Goal: Task Accomplishment & Management: Manage account settings

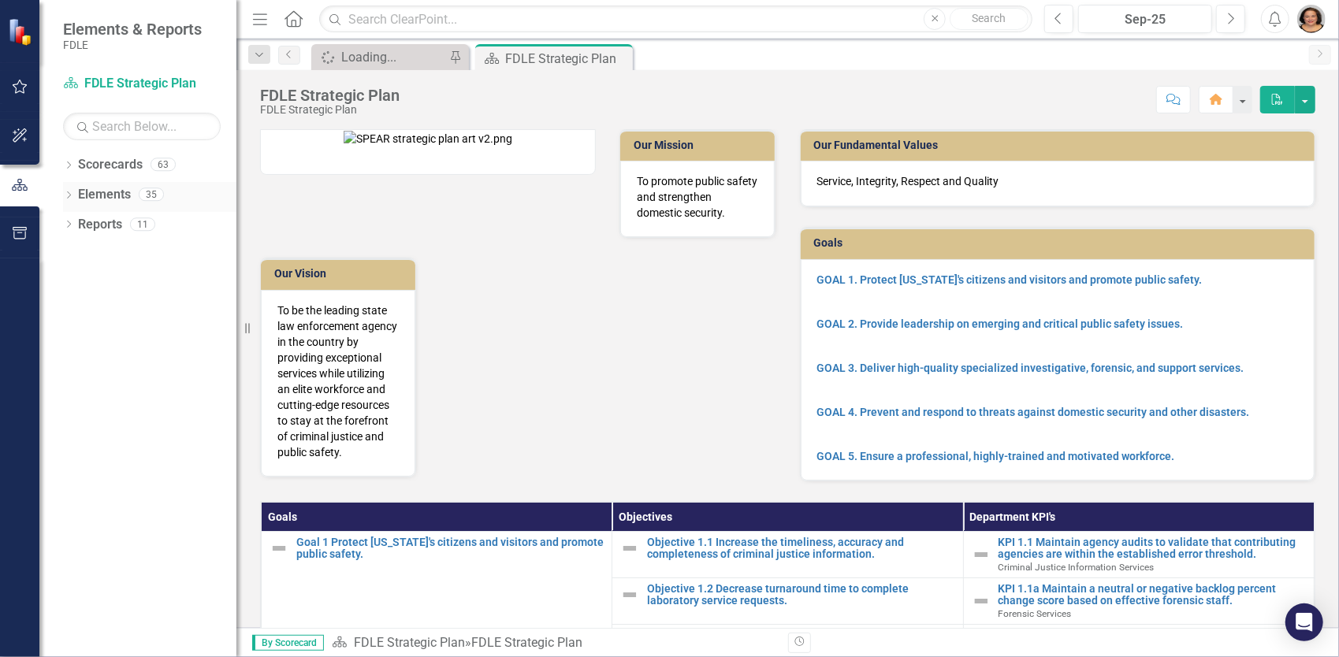
click at [68, 198] on icon "Dropdown" at bounding box center [68, 196] width 11 height 9
click at [73, 169] on icon "Dropdown" at bounding box center [68, 166] width 11 height 9
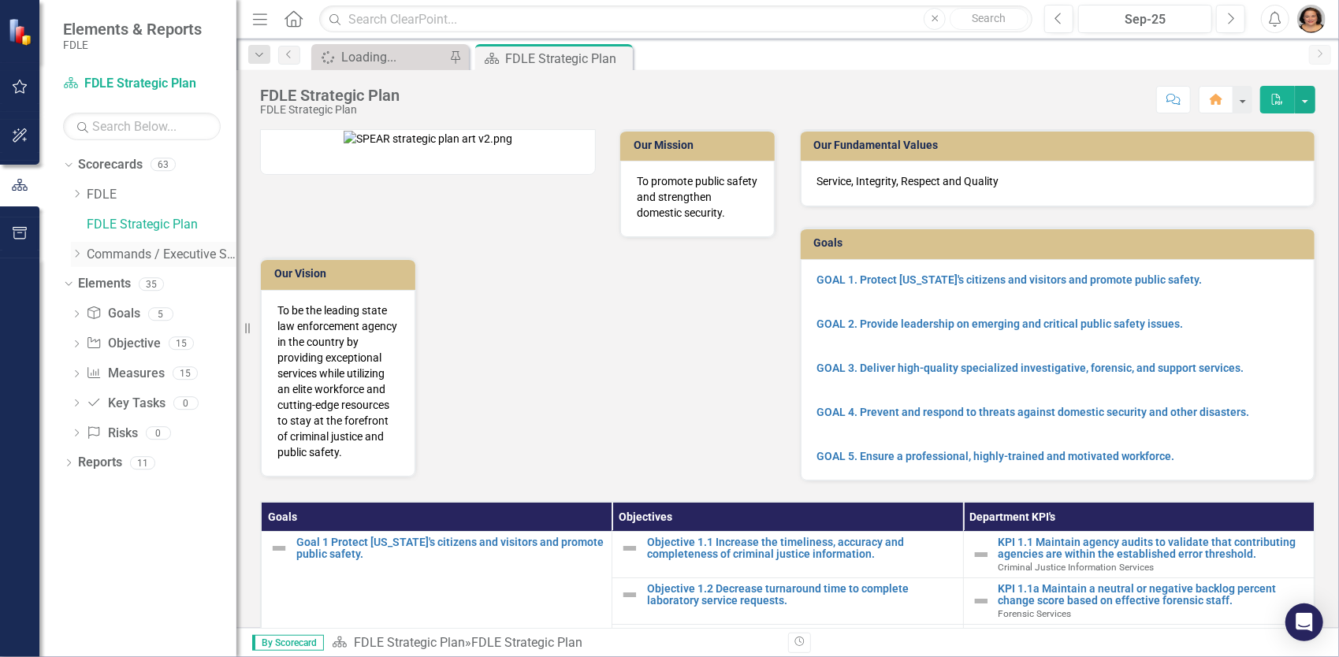
click at [76, 259] on div "Dropdown" at bounding box center [77, 253] width 12 height 13
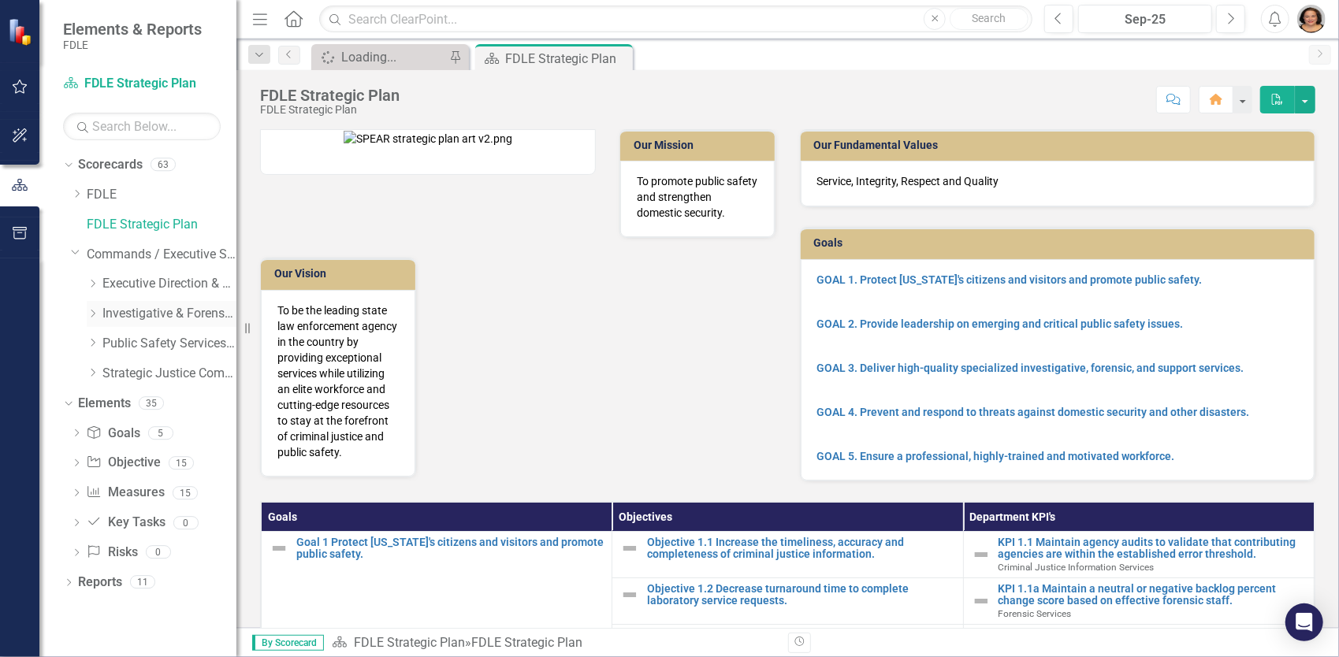
click at [96, 311] on icon "Dropdown" at bounding box center [93, 313] width 12 height 9
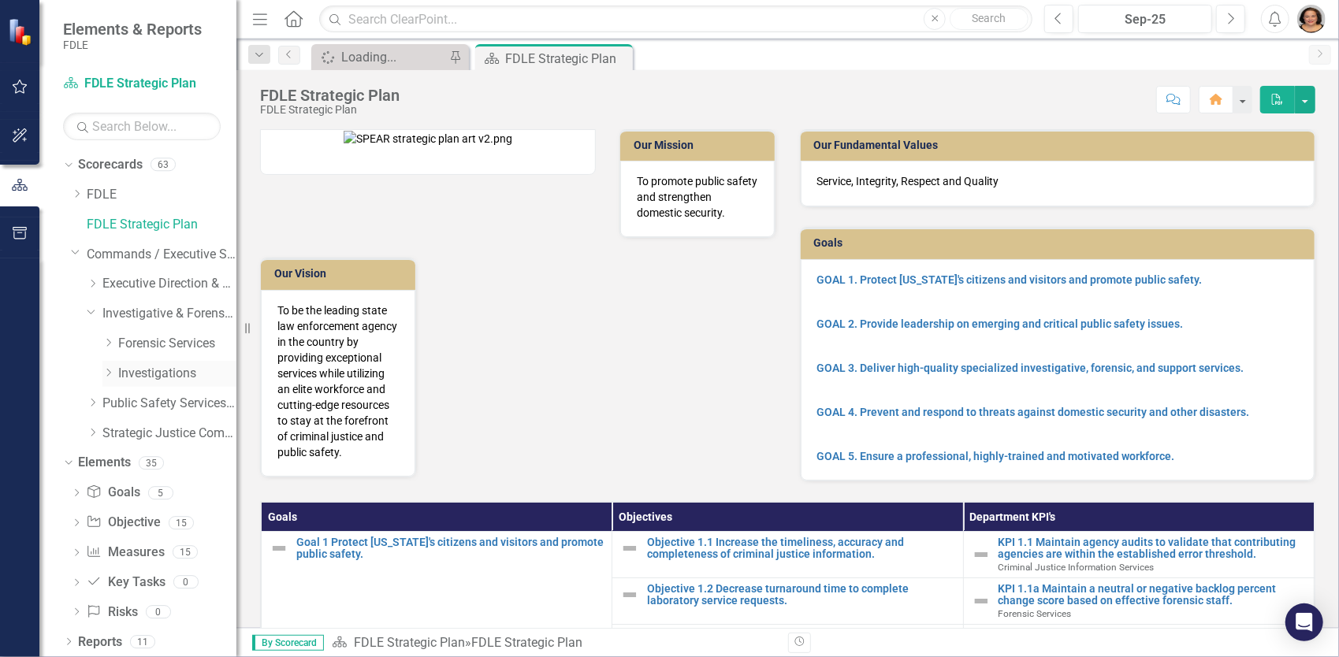
click at [109, 372] on icon "Dropdown" at bounding box center [108, 372] width 12 height 9
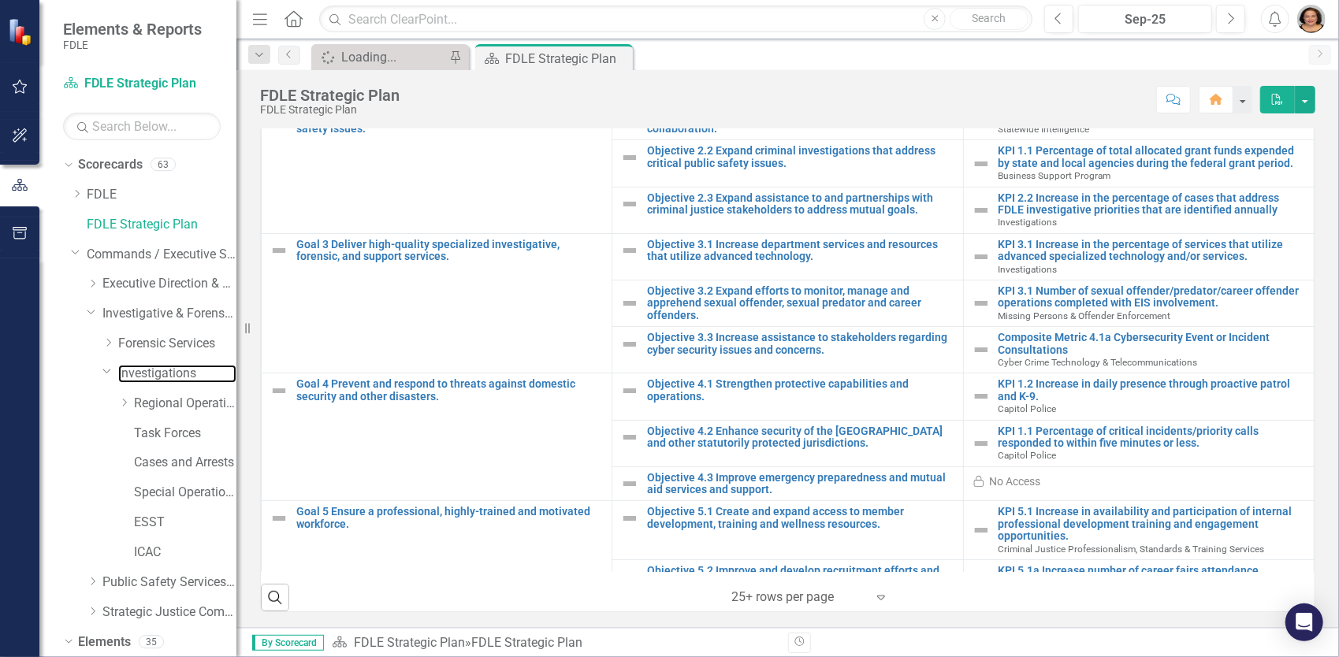
scroll to position [220, 0]
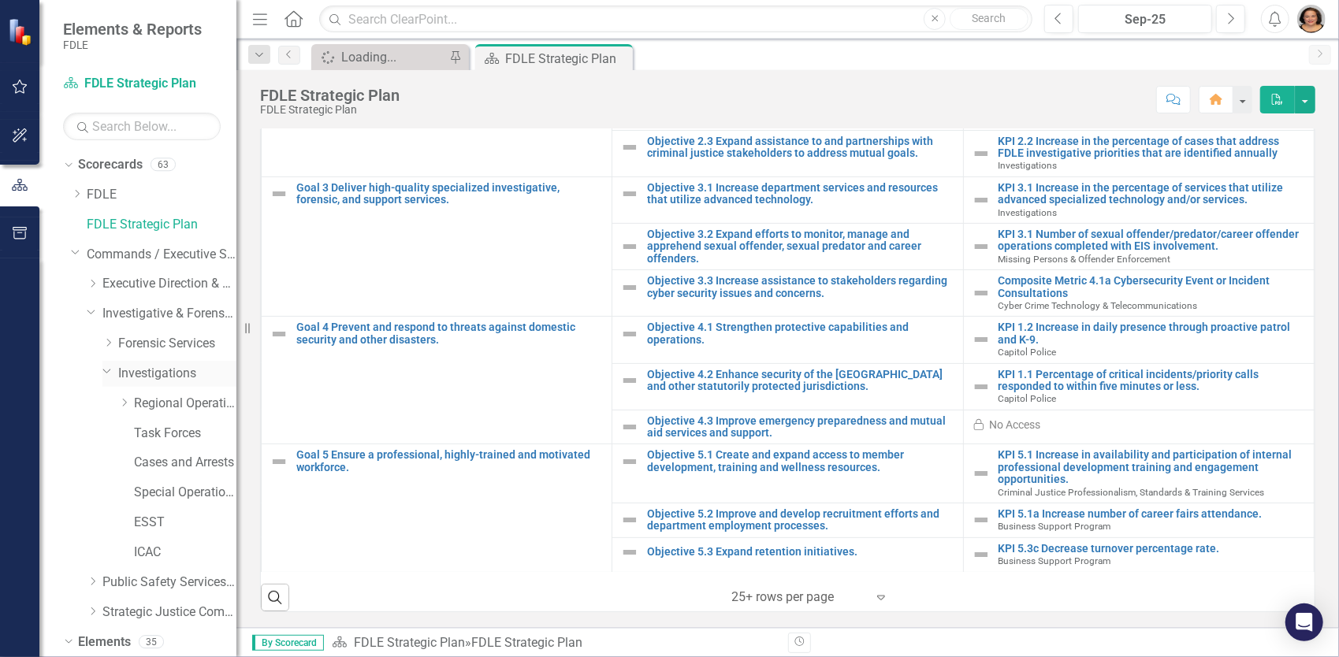
click at [152, 374] on link "Investigations" at bounding box center [177, 374] width 118 height 18
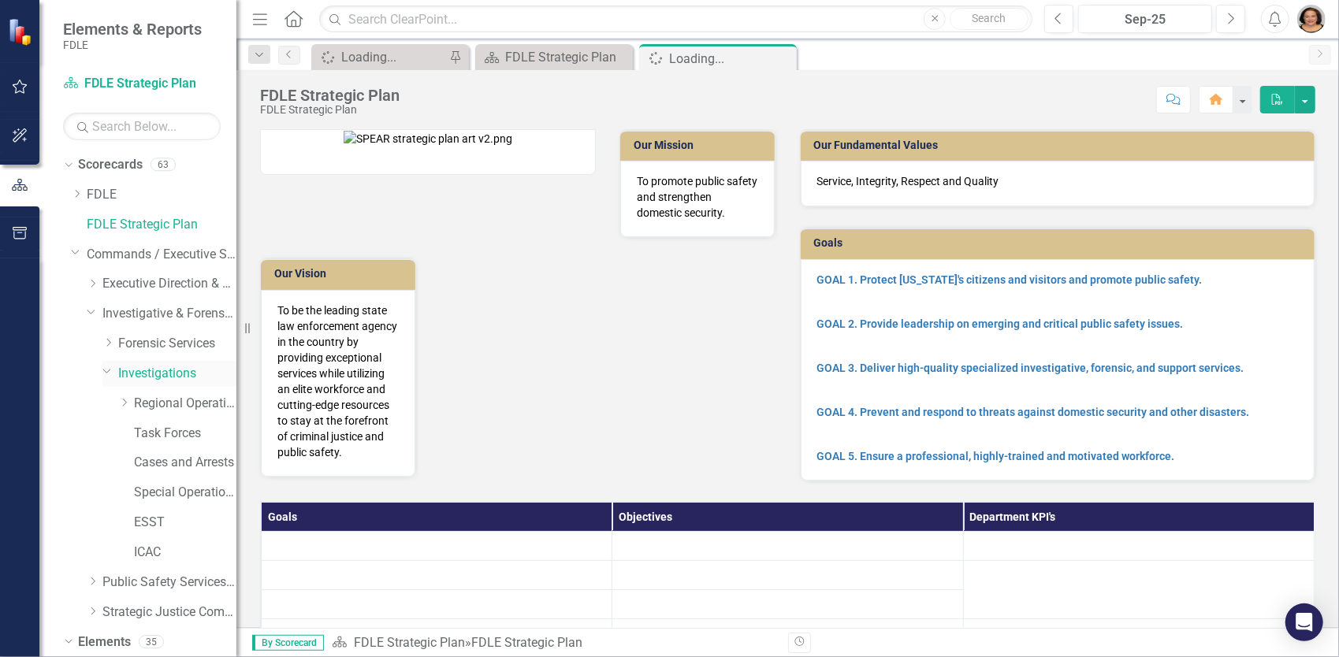
click at [152, 374] on link "Investigations" at bounding box center [177, 374] width 118 height 18
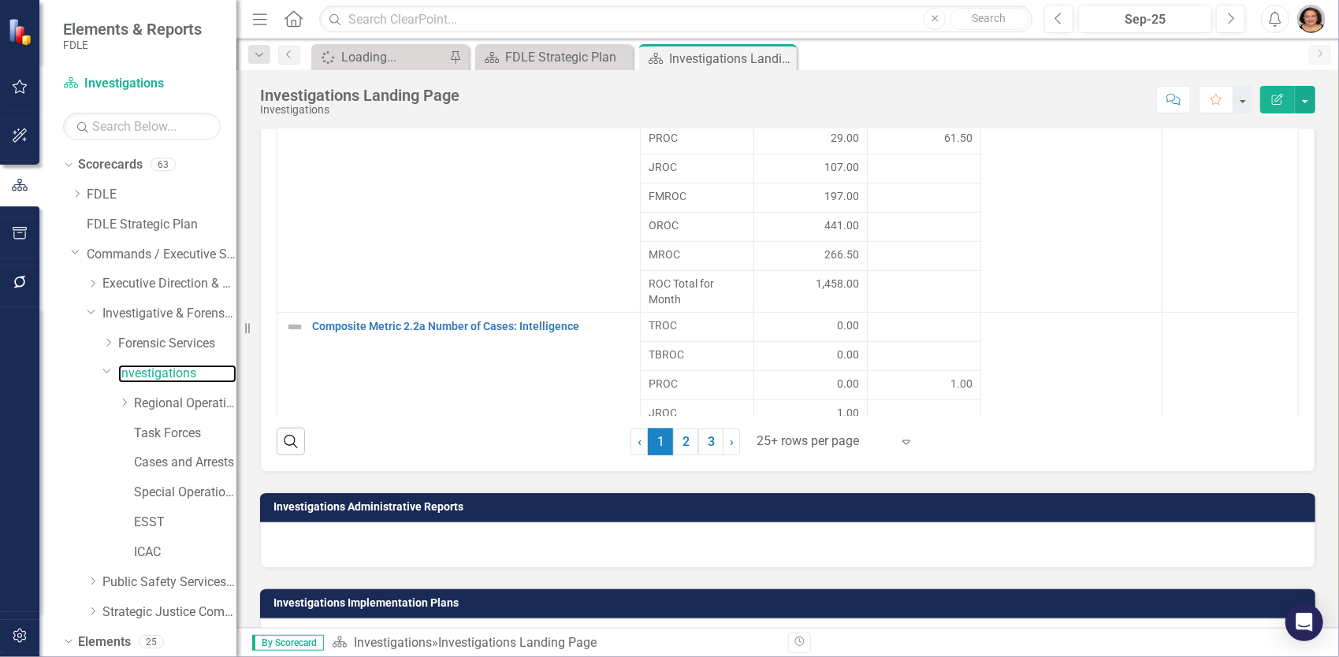
scroll to position [1282, 0]
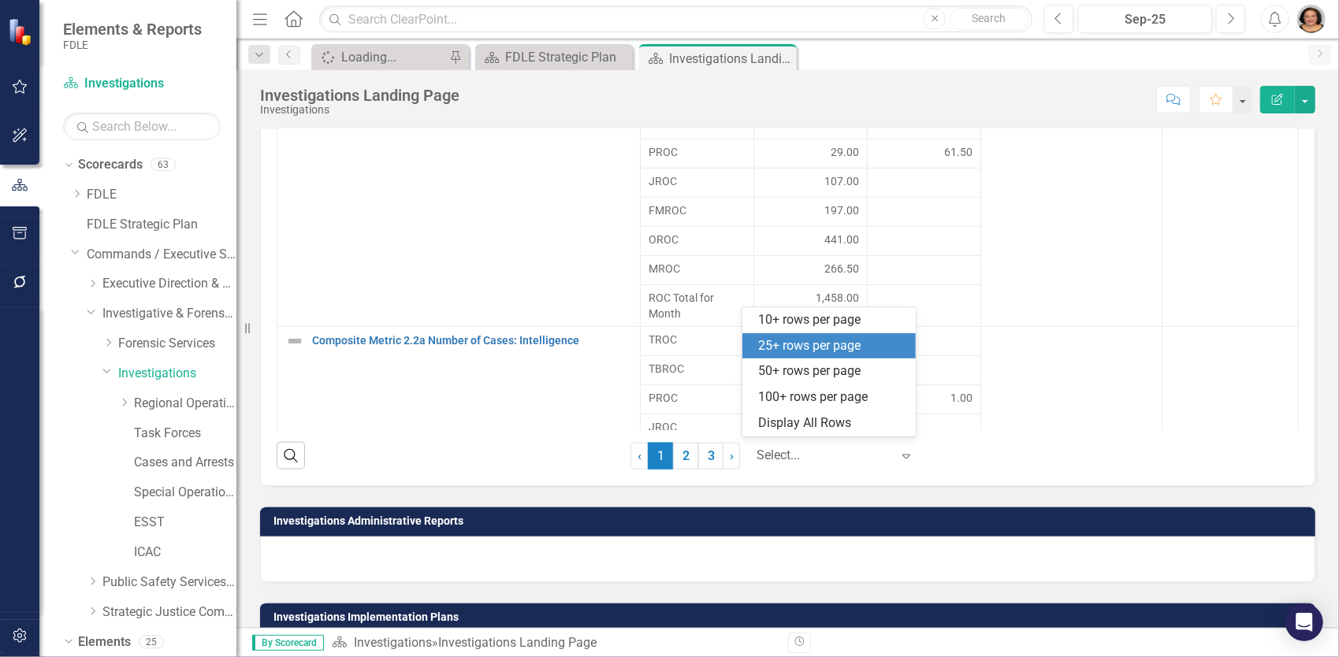
click at [906, 454] on icon "Expand" at bounding box center [907, 456] width 16 height 13
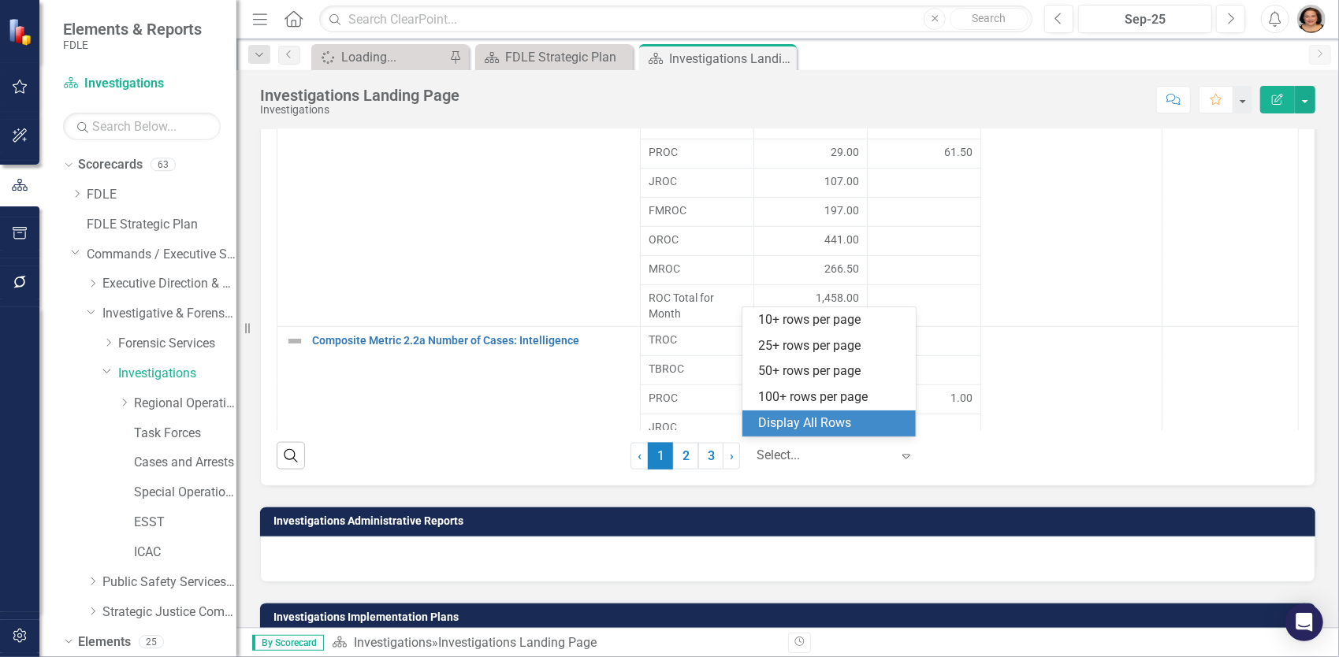
click at [836, 430] on div "Display All Rows" at bounding box center [832, 424] width 148 height 18
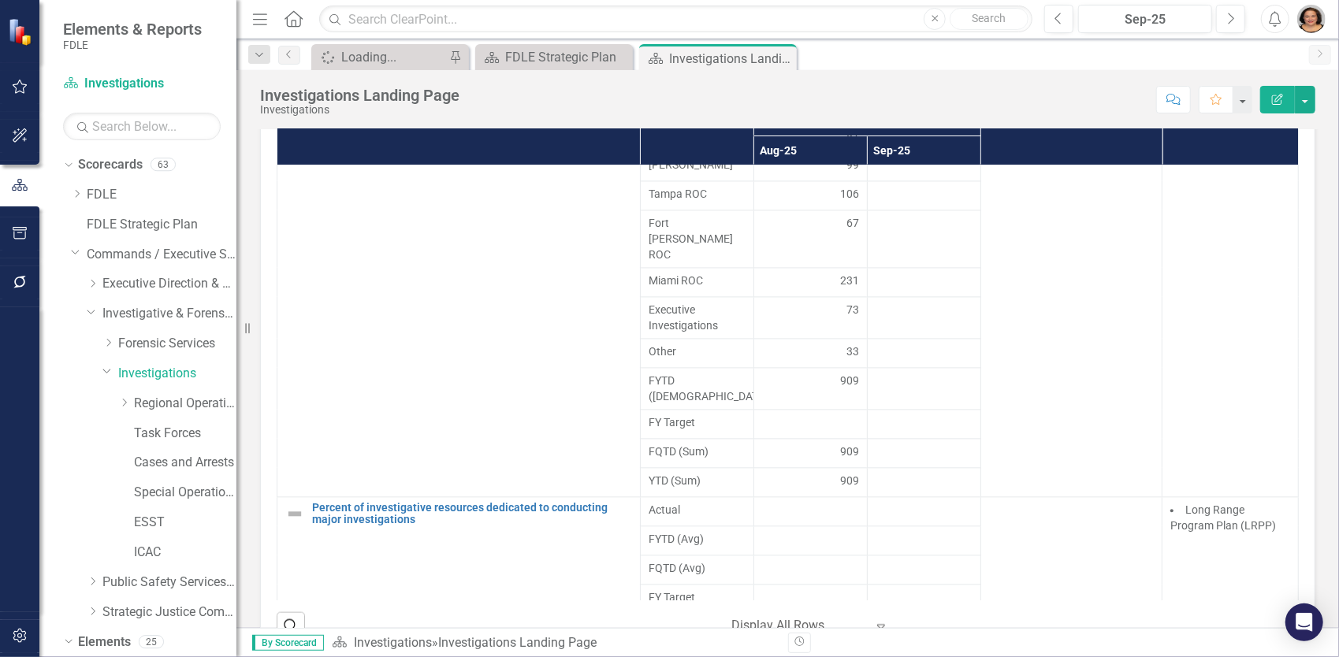
scroll to position [1143, 0]
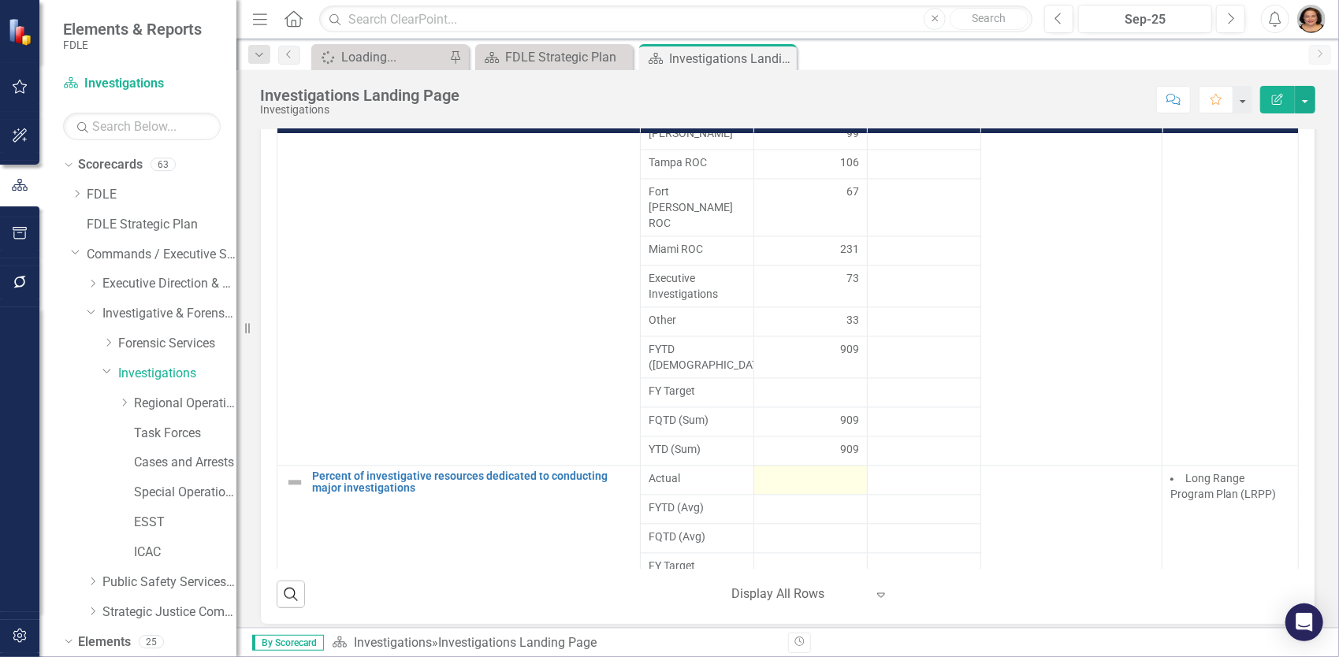
click at [824, 471] on div at bounding box center [810, 480] width 97 height 19
click at [815, 471] on div at bounding box center [810, 480] width 97 height 19
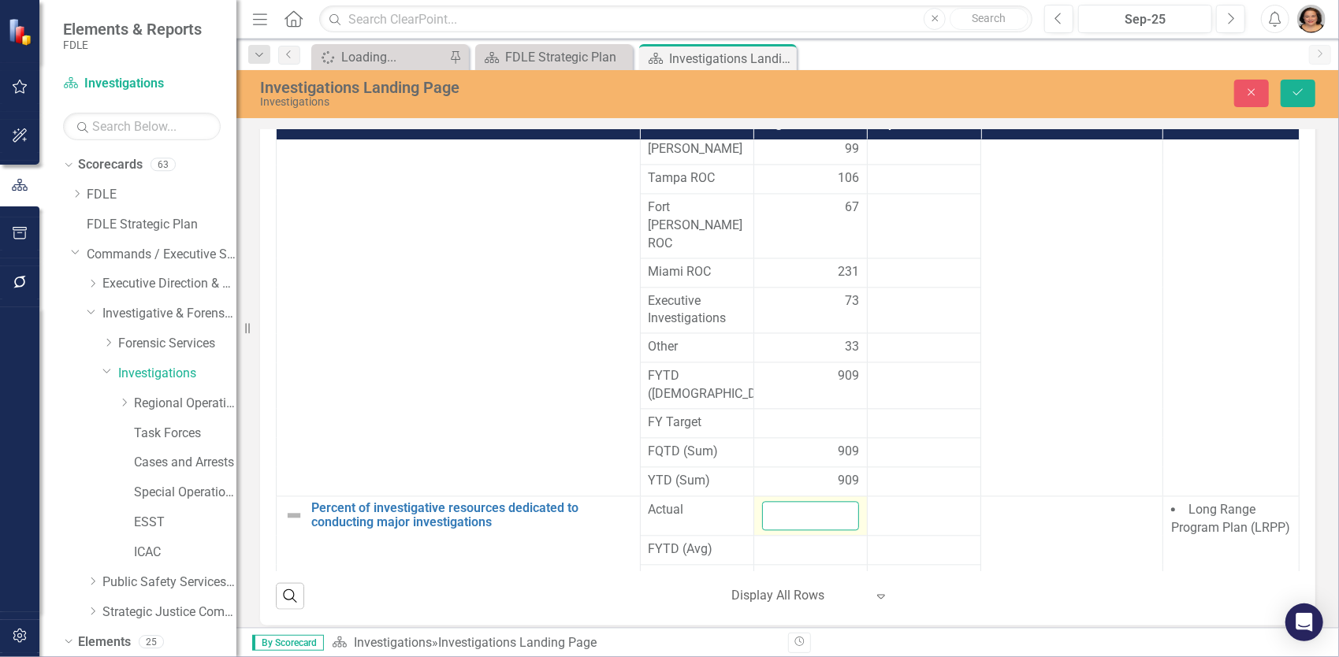
click at [790, 502] on input "number" at bounding box center [810, 516] width 97 height 29
type input "71"
click at [1304, 97] on icon "Save" at bounding box center [1298, 92] width 14 height 11
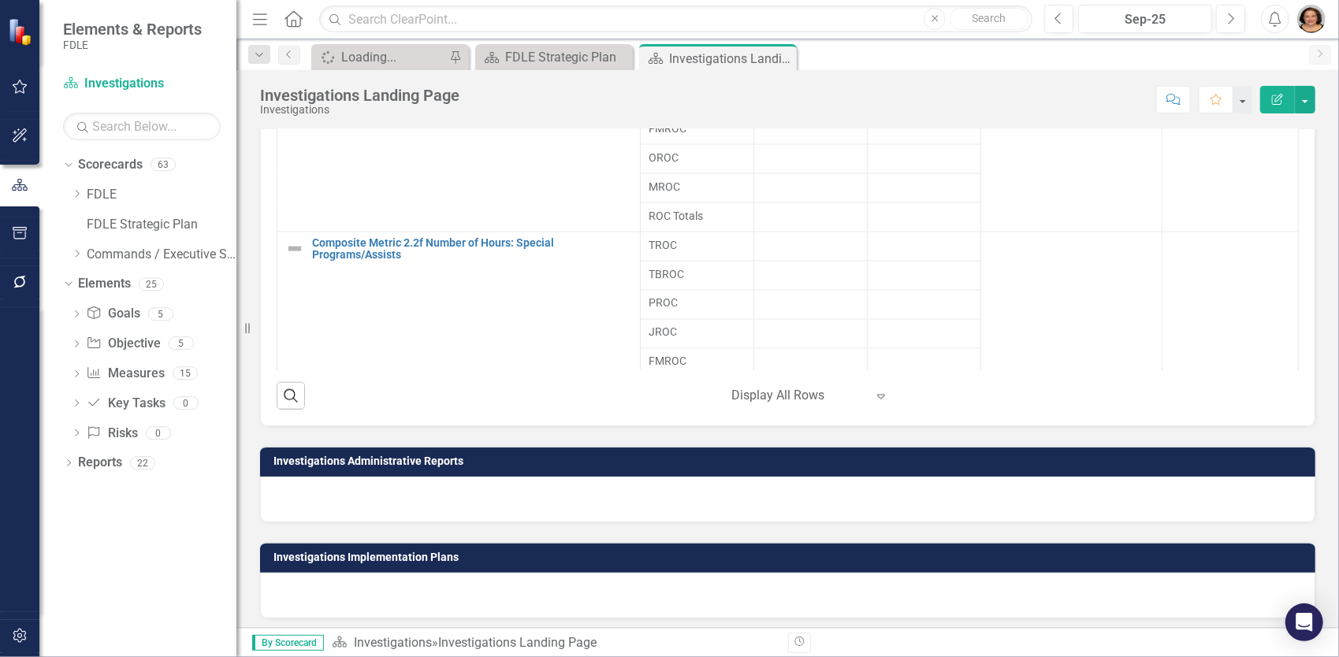
scroll to position [965, 0]
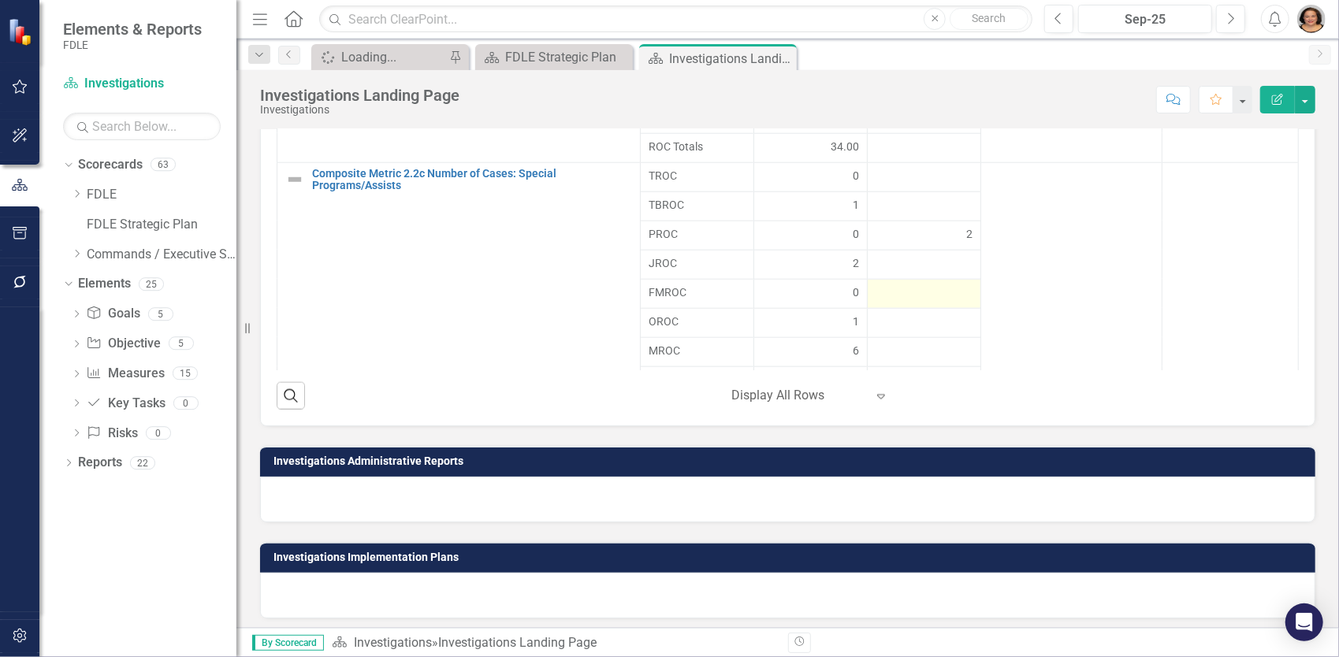
click at [913, 286] on div at bounding box center [924, 294] width 97 height 19
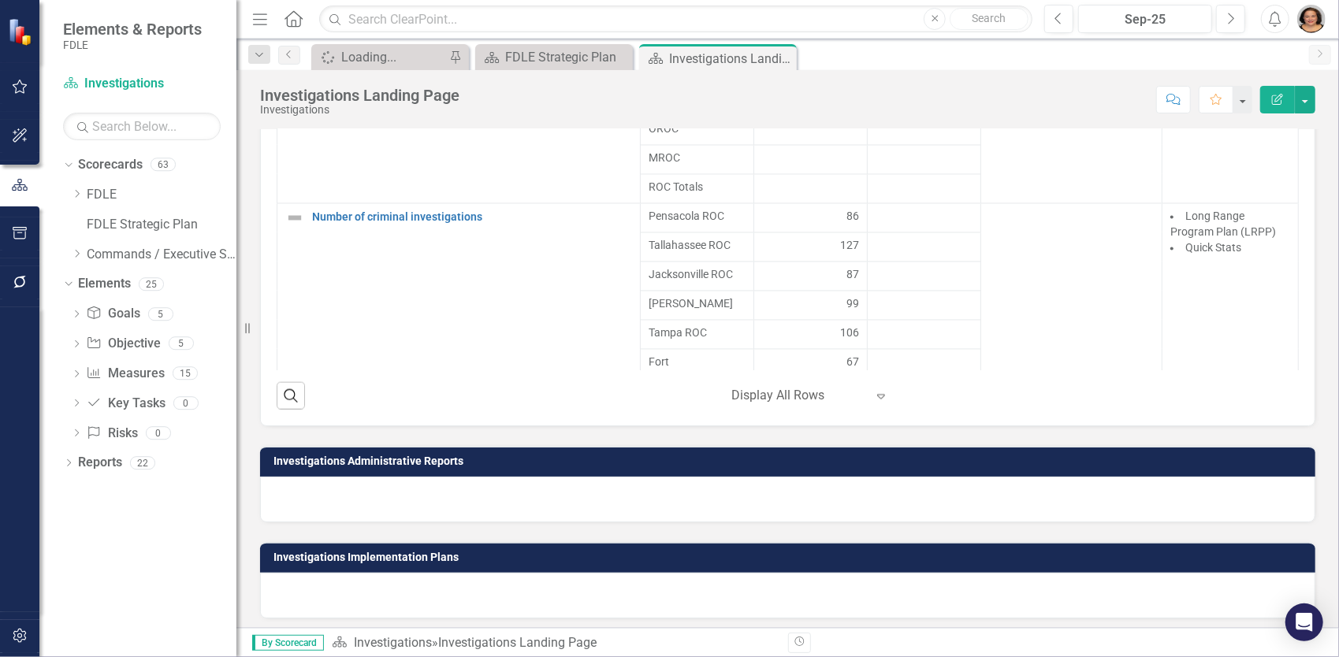
scroll to position [1832, 0]
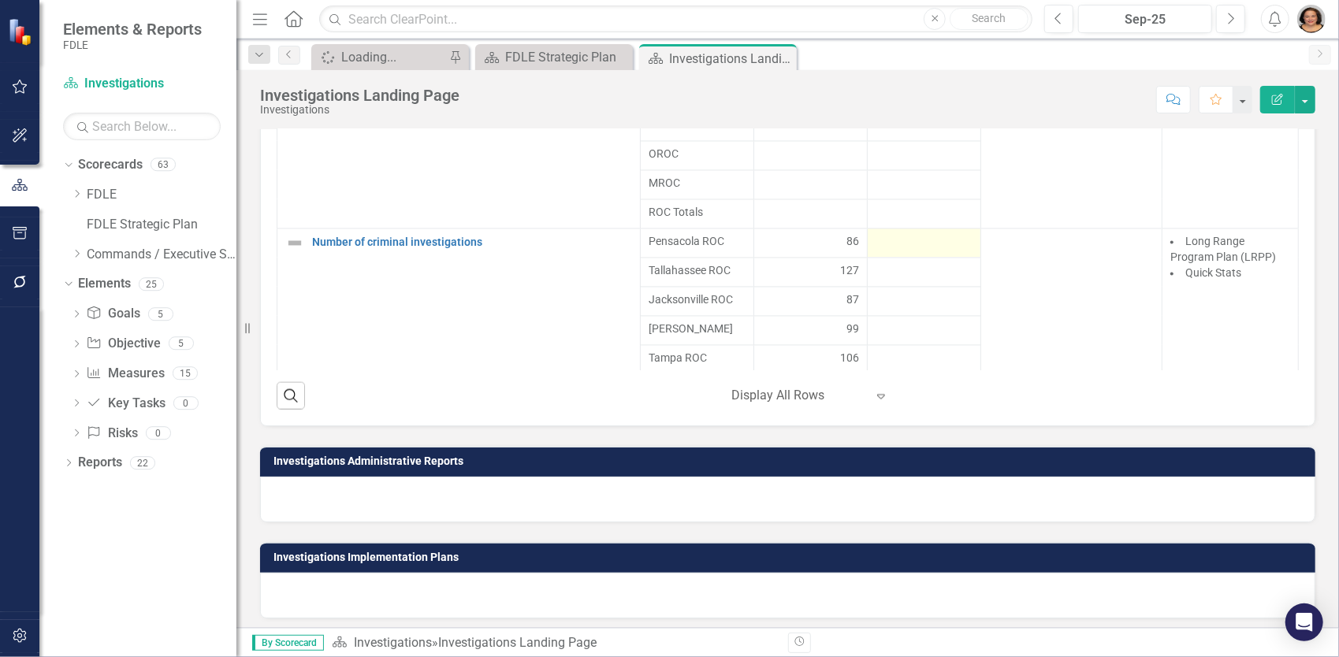
click at [876, 235] on div at bounding box center [924, 243] width 97 height 19
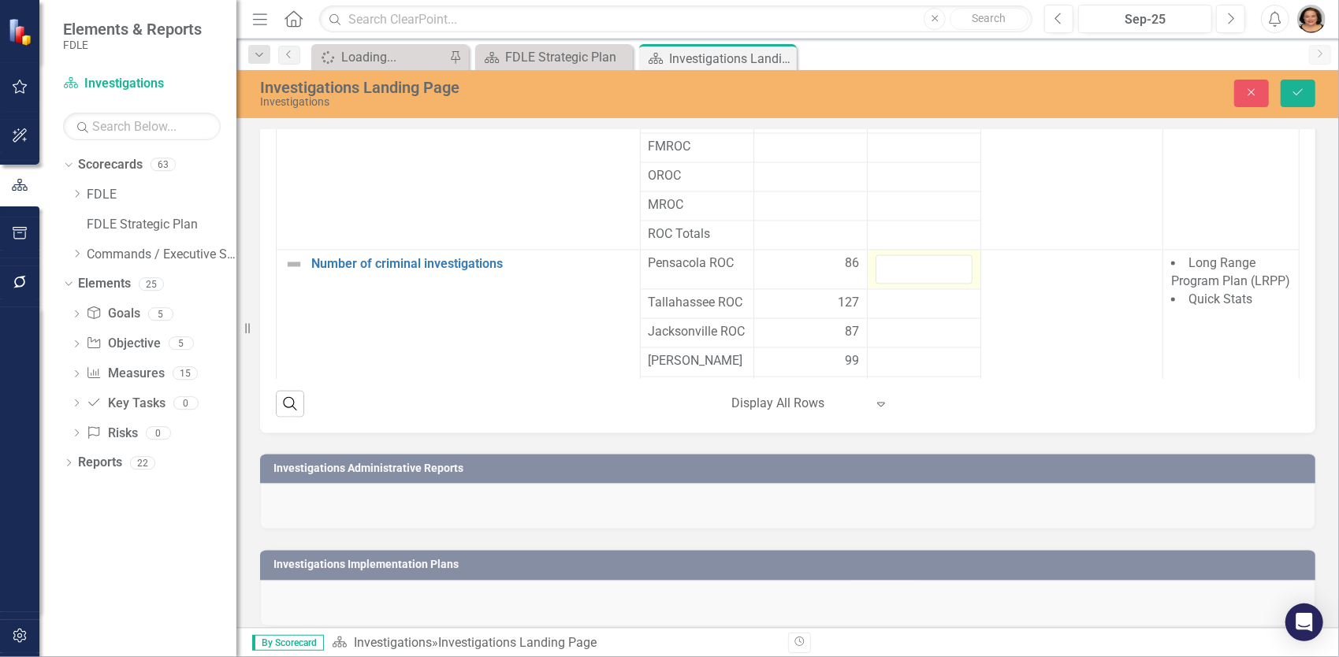
scroll to position [1349, 0]
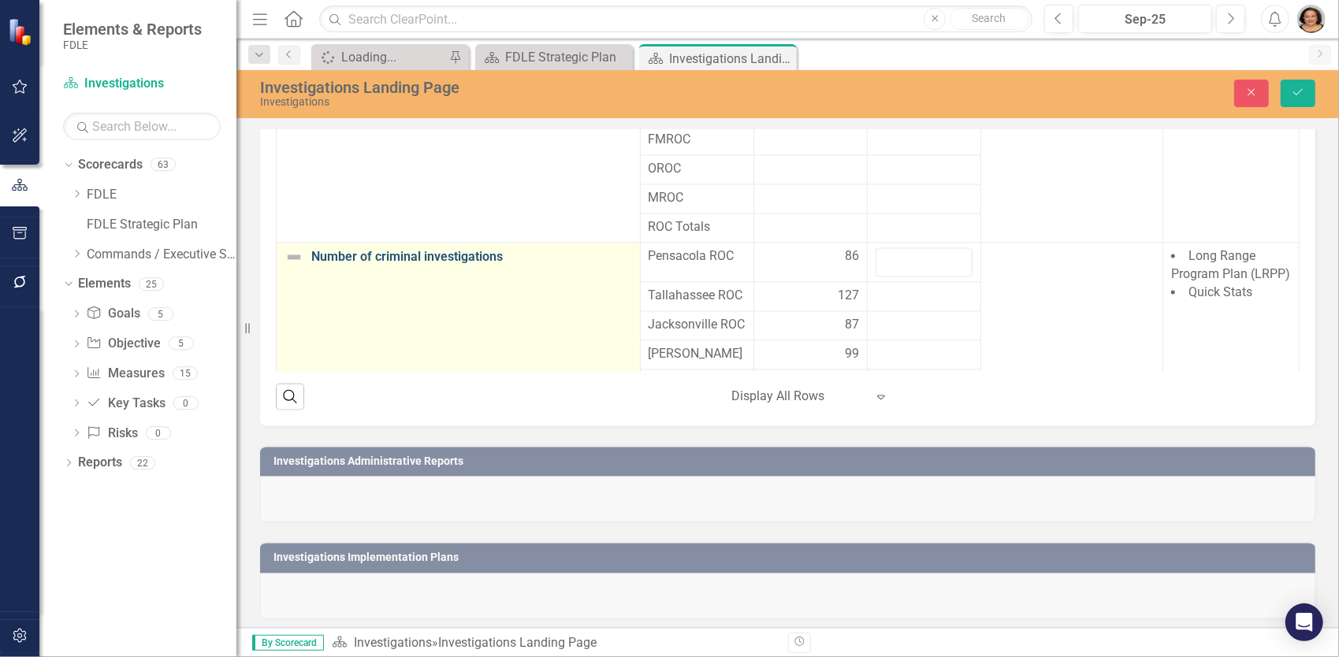
click at [441, 251] on link "Number of criminal investigations" at bounding box center [471, 258] width 321 height 14
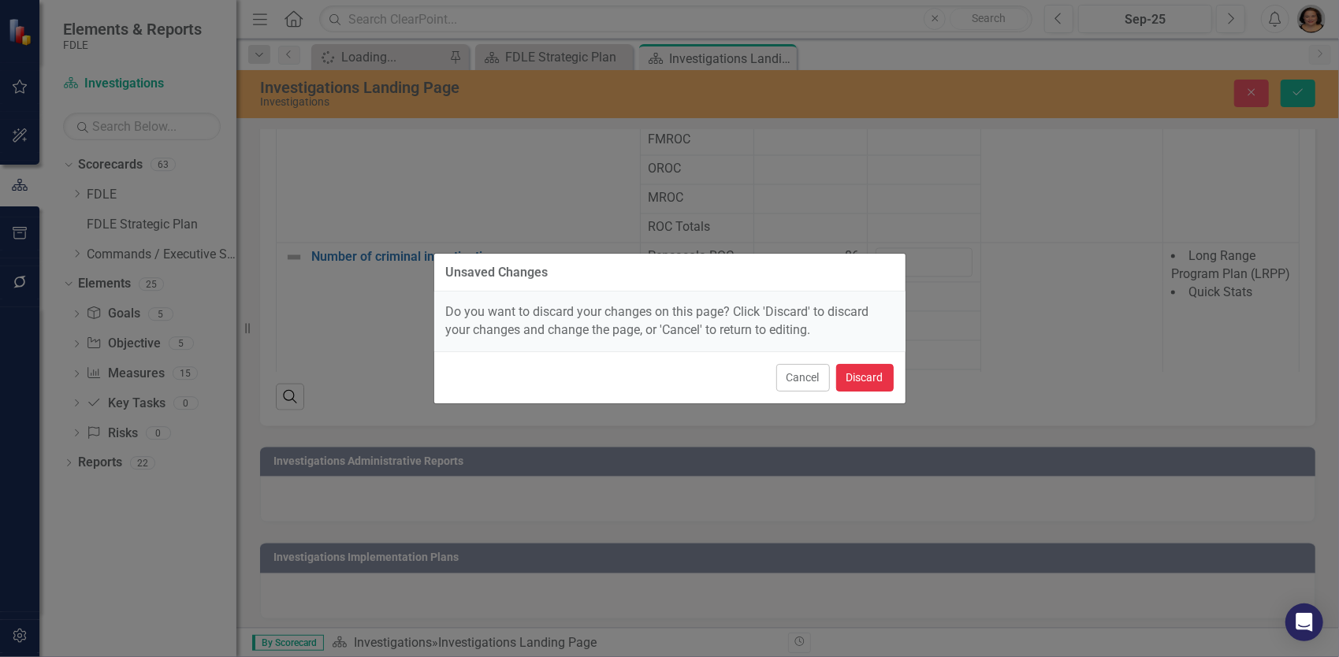
click at [876, 381] on button "Discard" at bounding box center [865, 378] width 58 height 28
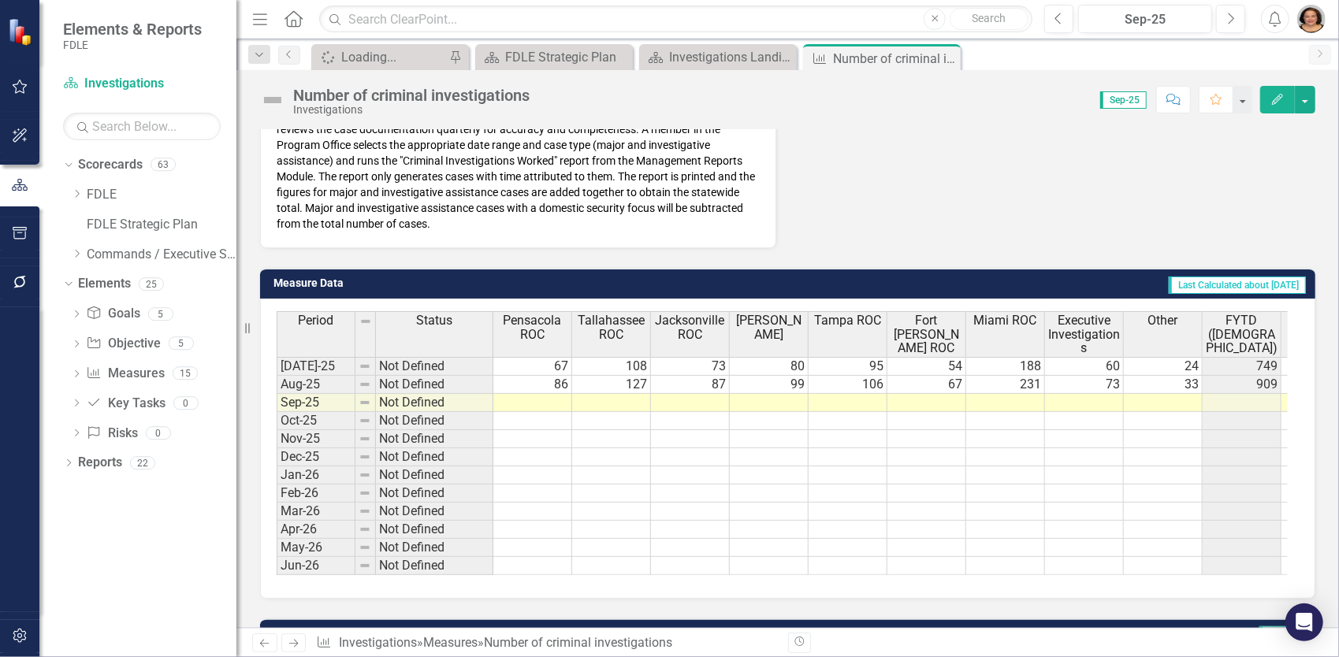
scroll to position [631, 0]
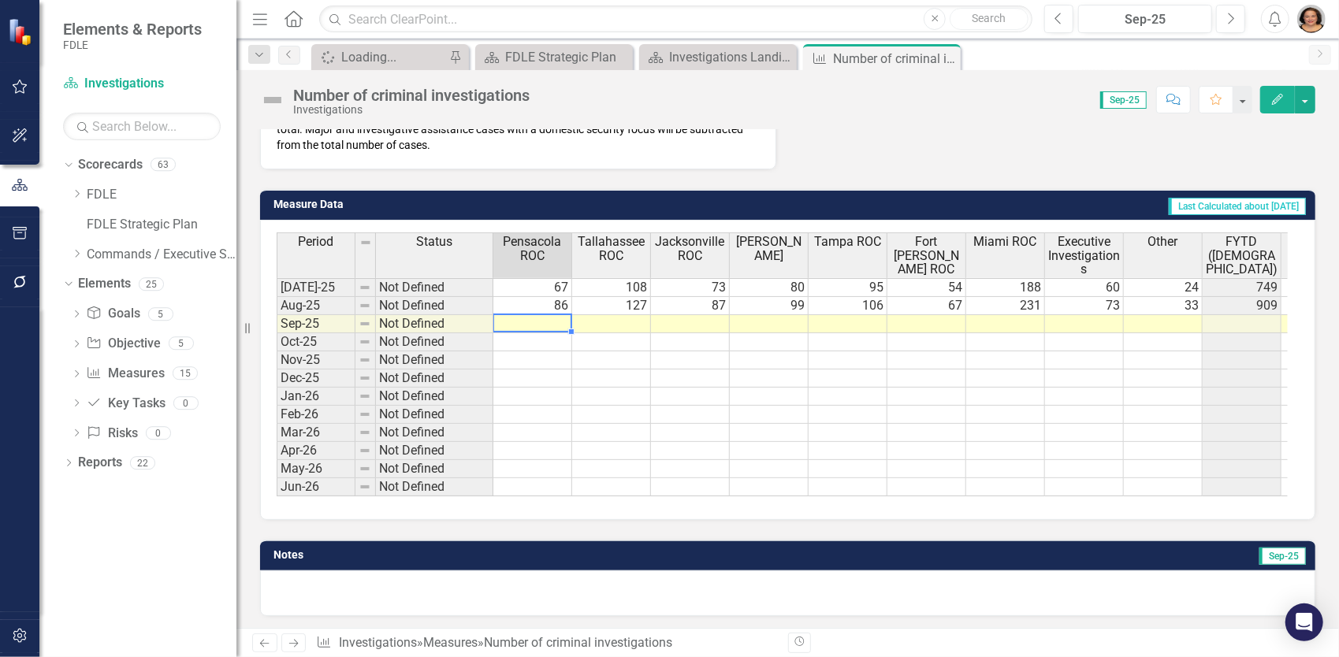
click at [541, 322] on td at bounding box center [532, 324] width 79 height 18
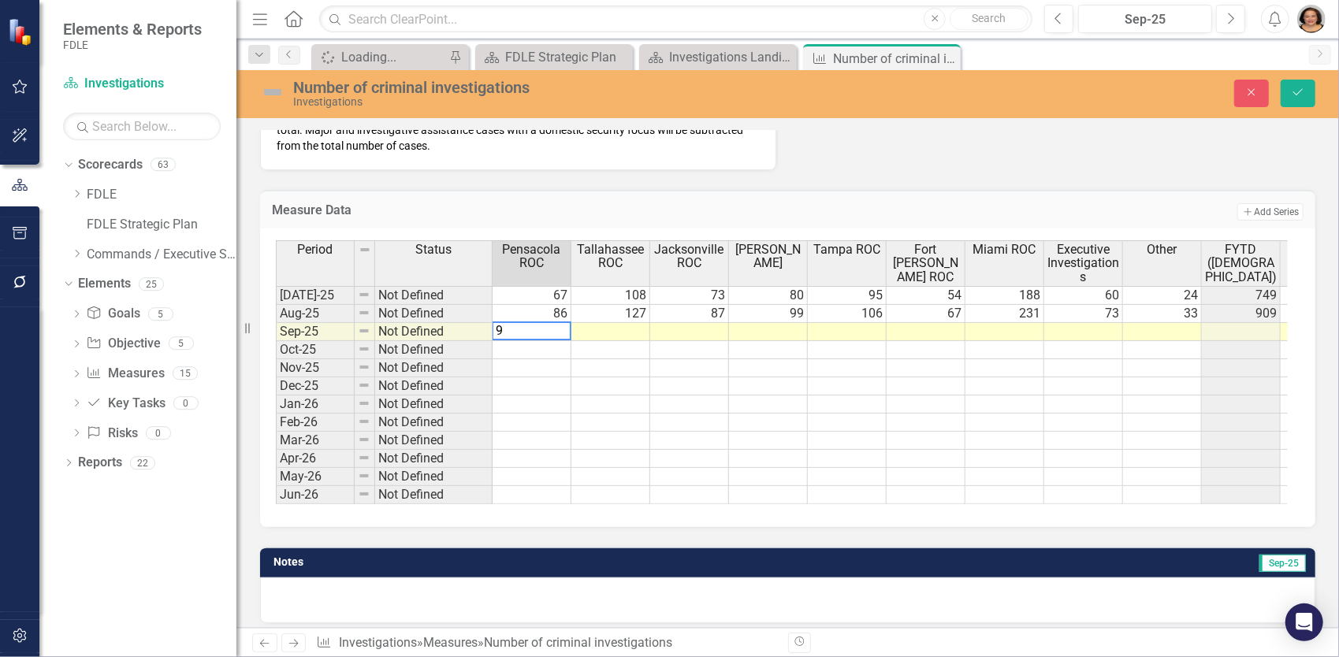
type textarea "97"
type textarea "150"
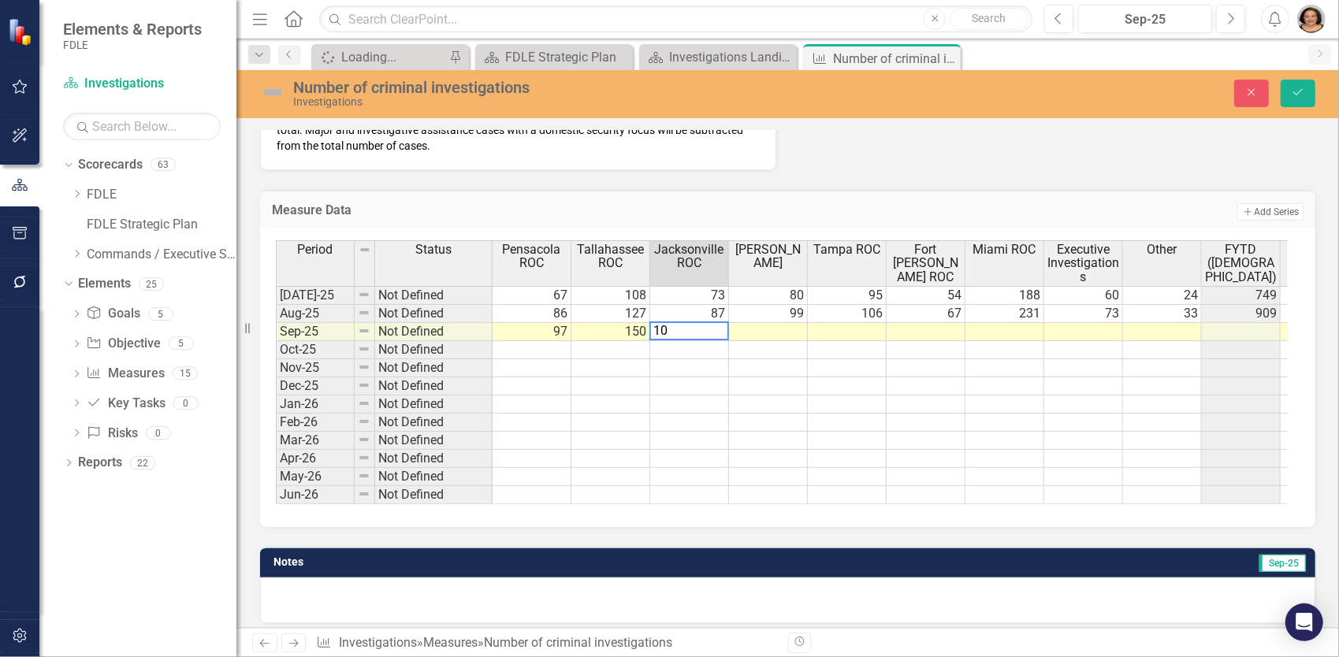
type textarea "104"
type textarea "120"
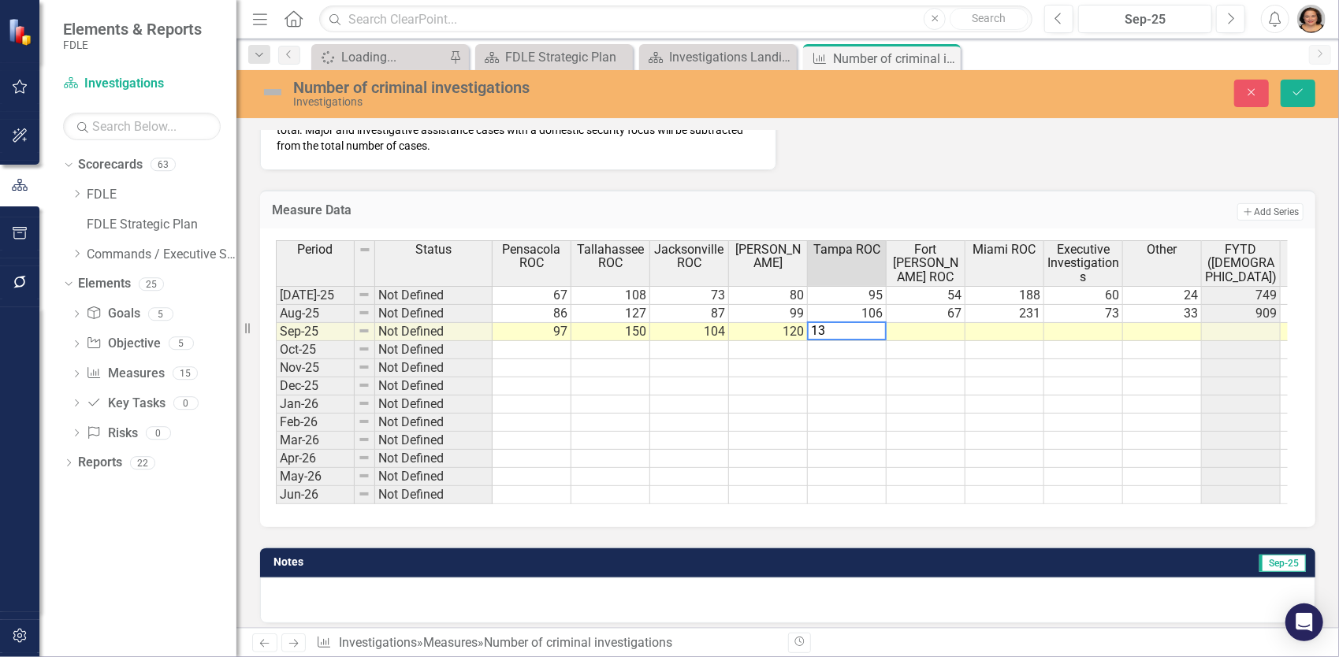
type textarea "134"
type textarea "83"
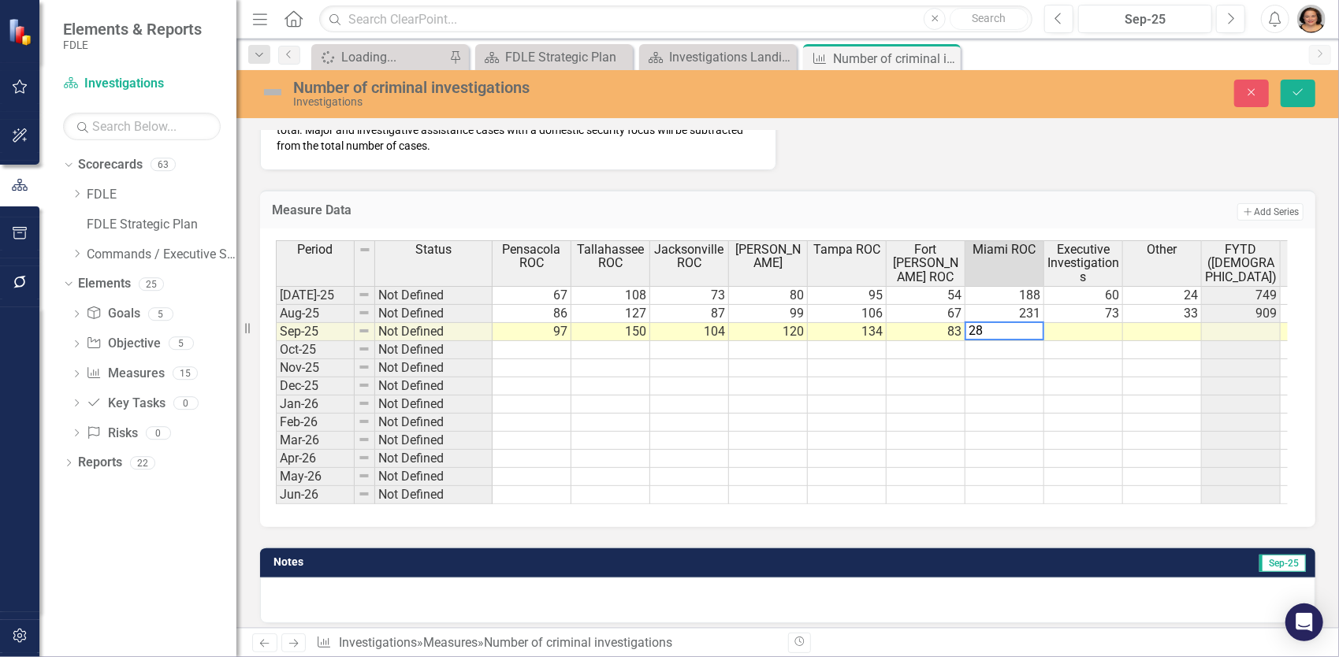
type textarea "286"
type textarea "92"
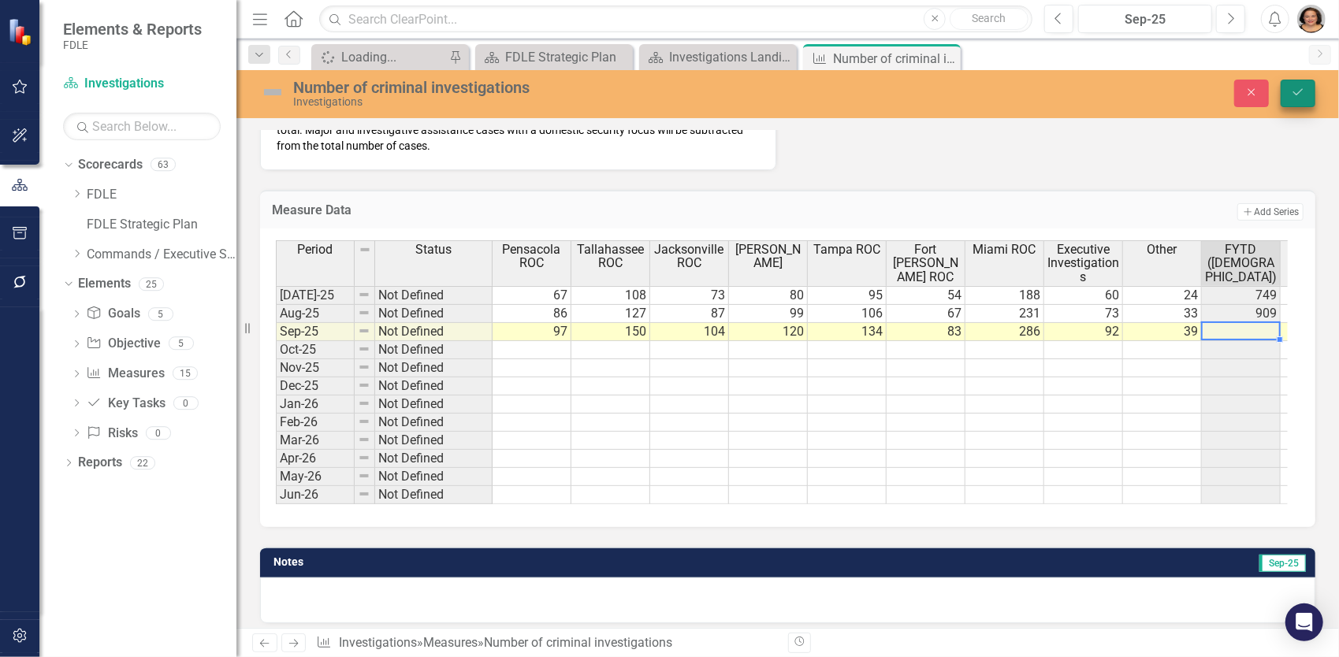
type textarea "39"
click at [1291, 91] on icon "Save" at bounding box center [1298, 92] width 14 height 11
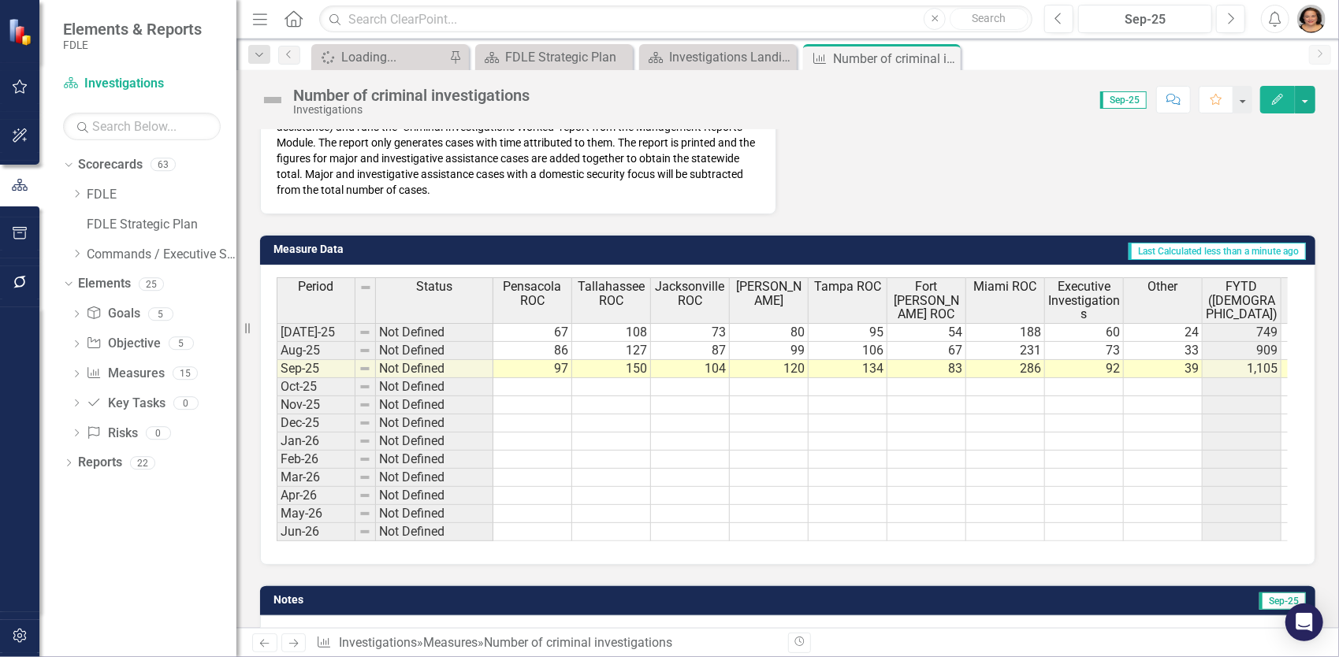
scroll to position [642, 0]
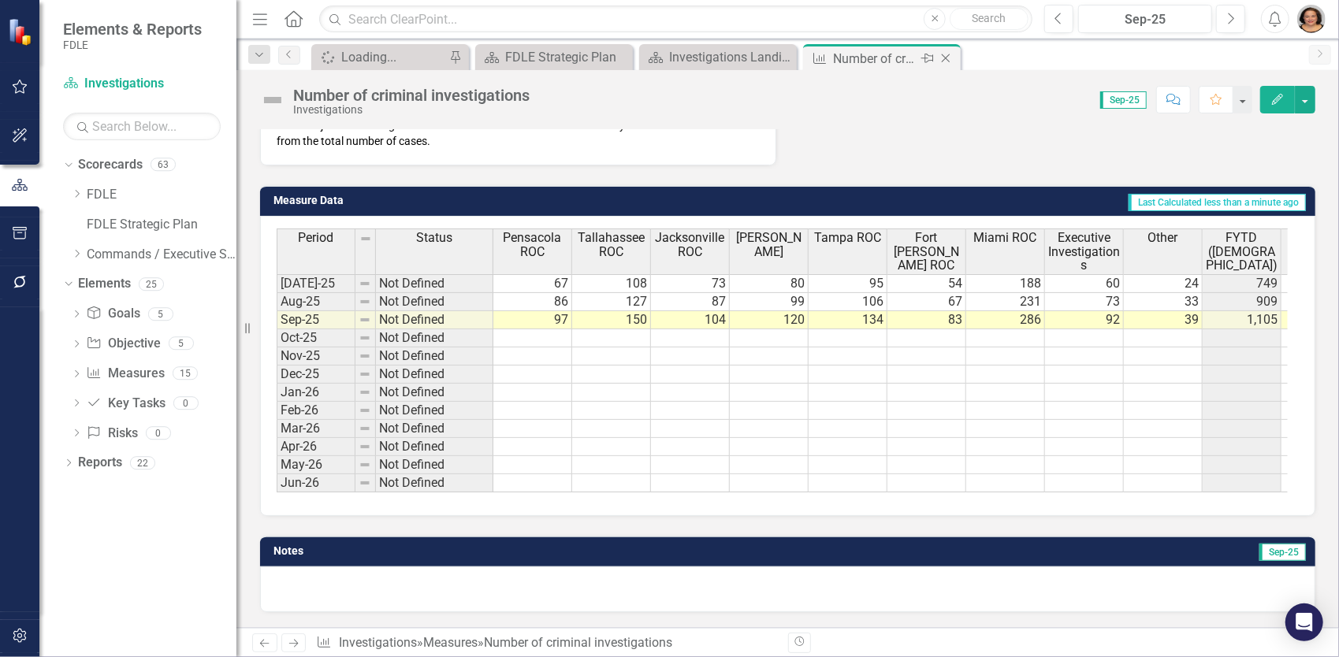
click at [947, 58] on icon "Close" at bounding box center [946, 58] width 16 height 13
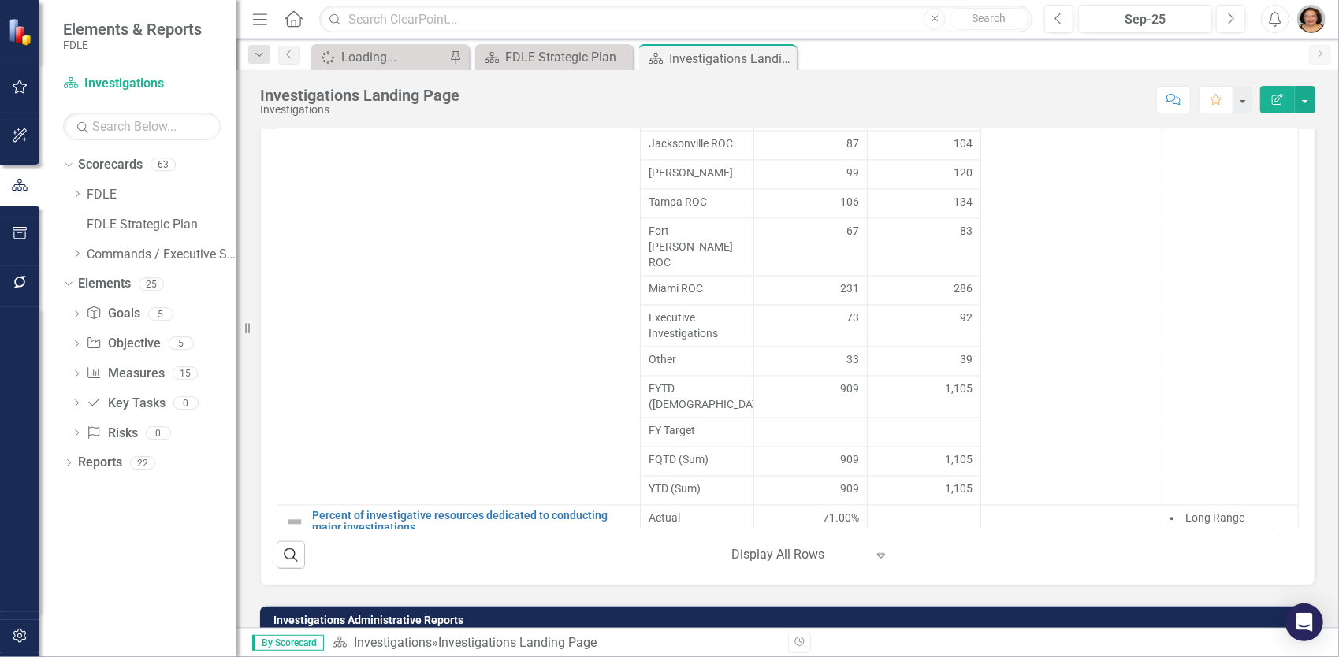
scroll to position [2226, 0]
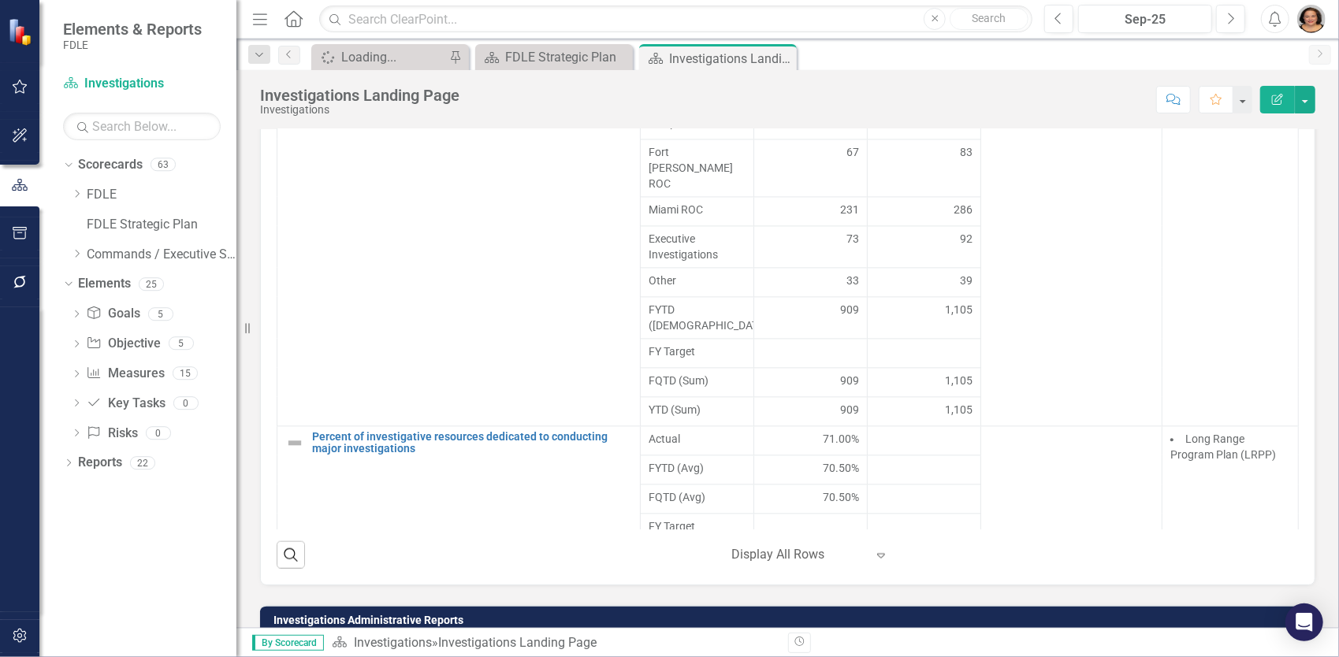
click at [1307, 28] on img "button" at bounding box center [1311, 19] width 28 height 28
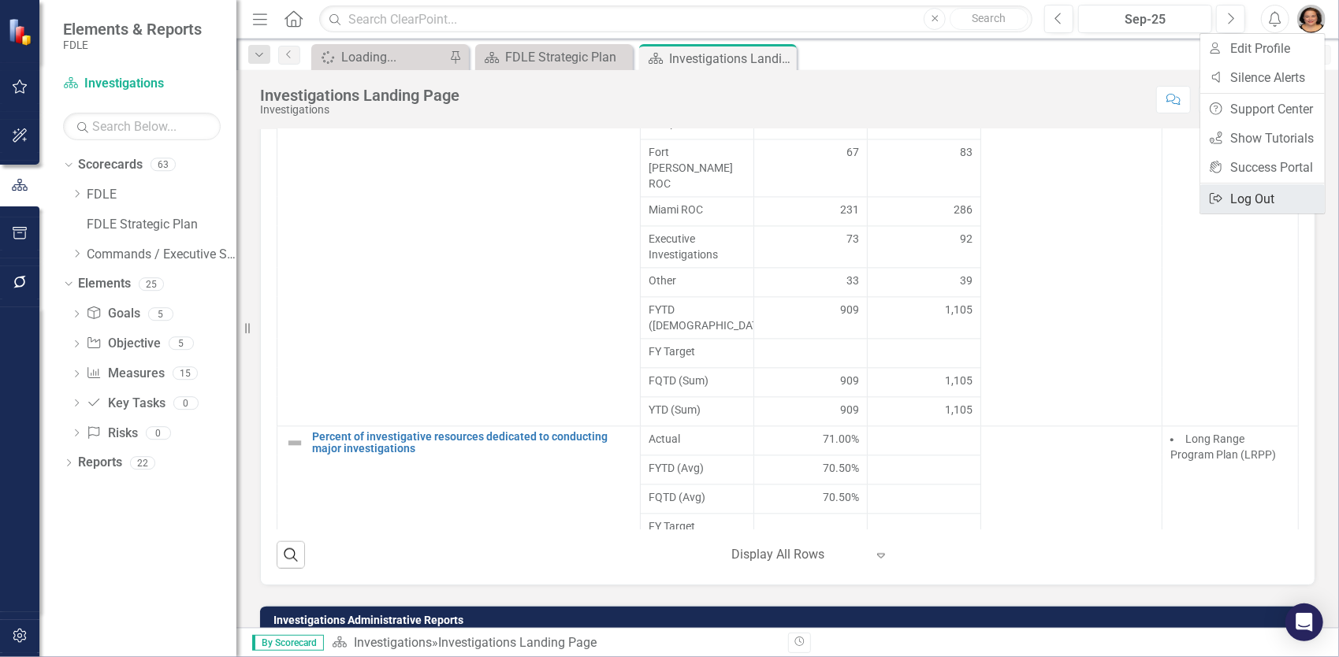
click at [1269, 204] on link "Logout Log Out" at bounding box center [1262, 198] width 125 height 29
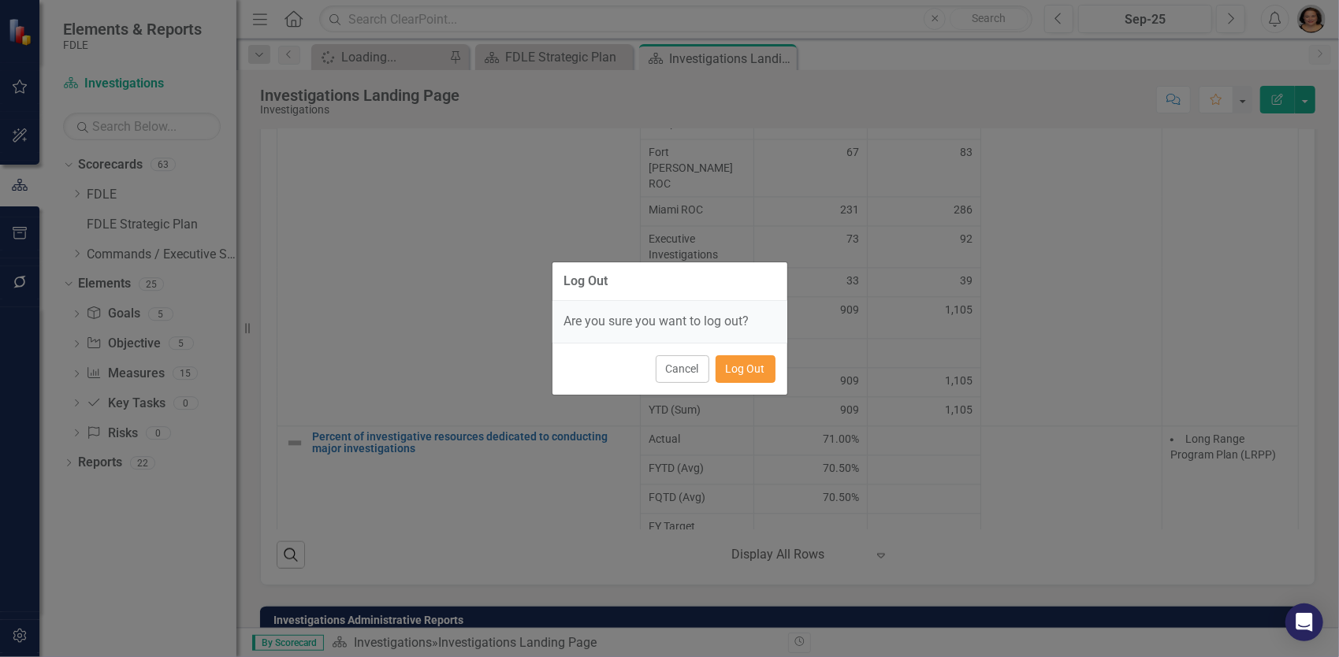
click at [757, 377] on button "Log Out" at bounding box center [746, 369] width 60 height 28
